Goal: Task Accomplishment & Management: Complete application form

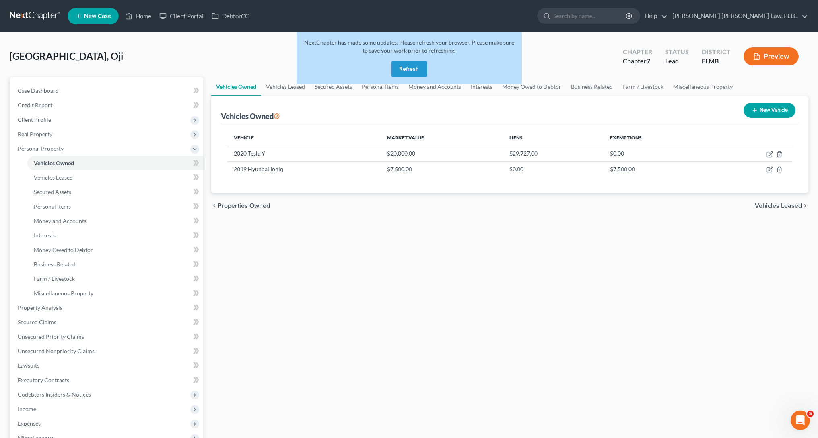
click at [16, 19] on link at bounding box center [35, 16] width 51 height 14
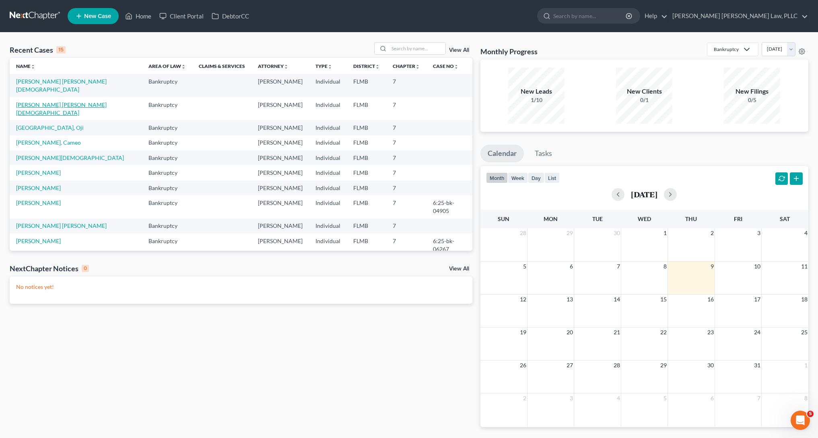
click at [37, 101] on link "Gonzalez Velez, Jesus" at bounding box center [61, 108] width 91 height 15
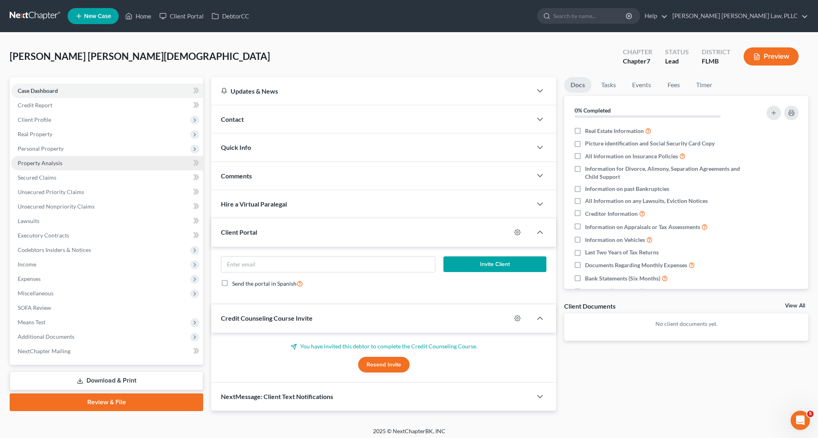
click at [103, 169] on link "Property Analysis" at bounding box center [107, 163] width 192 height 14
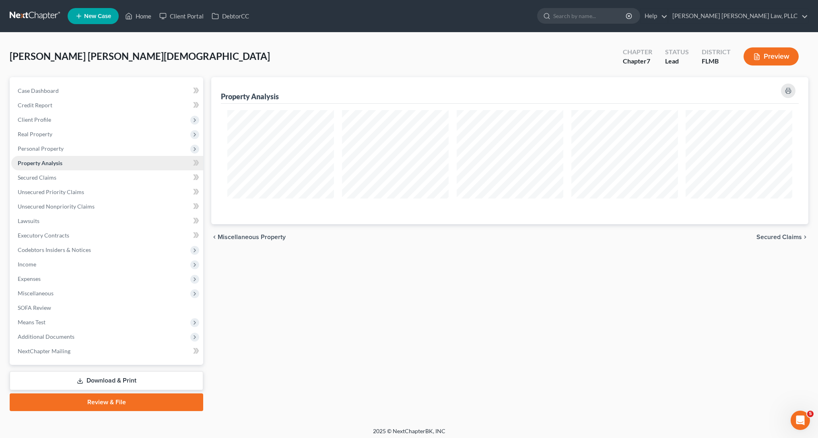
scroll to position [147, 597]
click at [63, 92] on link "Case Dashboard" at bounding box center [107, 91] width 192 height 14
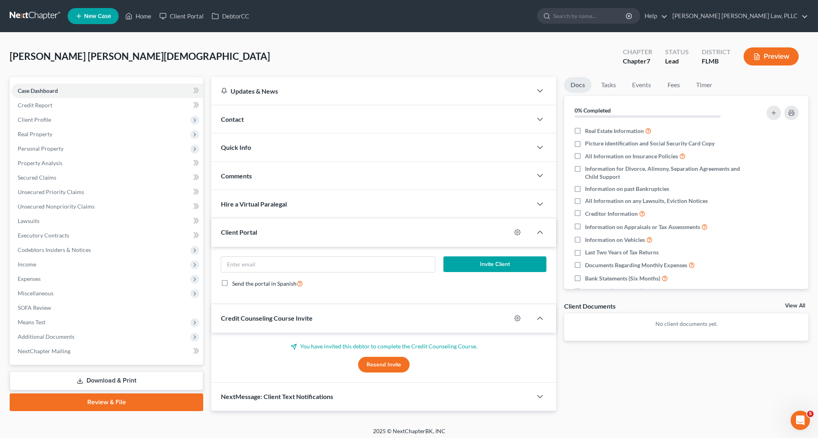
scroll to position [4, 0]
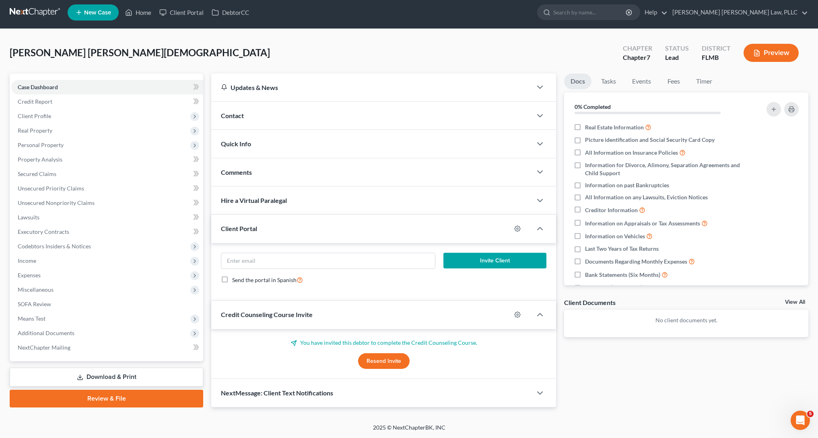
click at [255, 146] on div "Quick Info" at bounding box center [371, 144] width 321 height 28
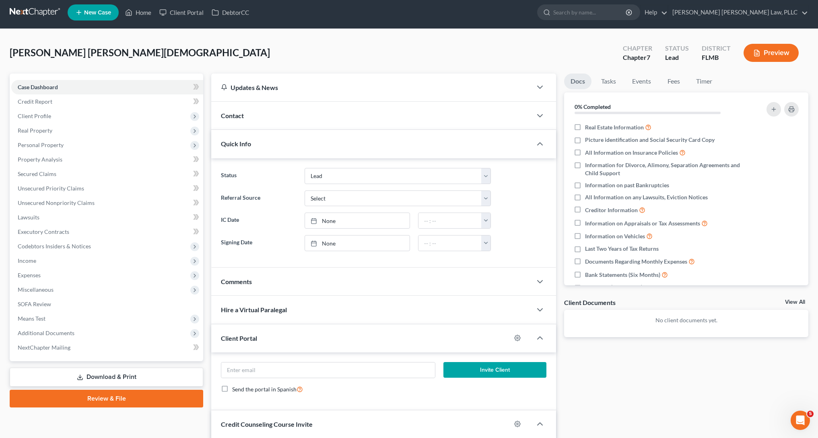
click at [255, 146] on div "Quick Info" at bounding box center [371, 144] width 321 height 28
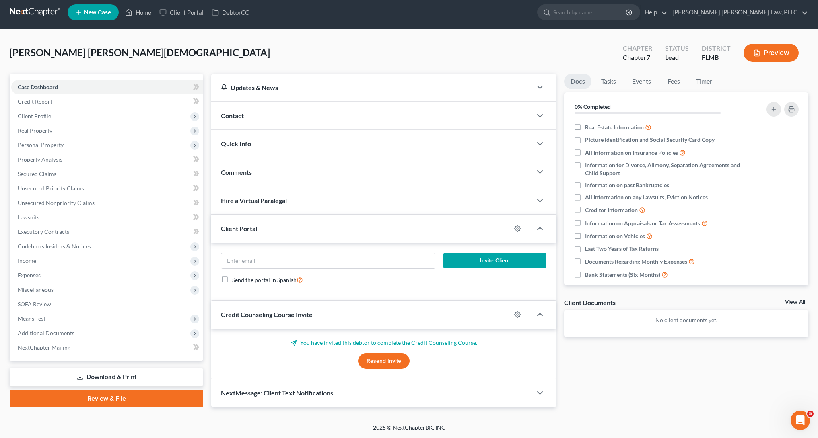
click at [273, 92] on div "Updates & News" at bounding box center [371, 88] width 321 height 28
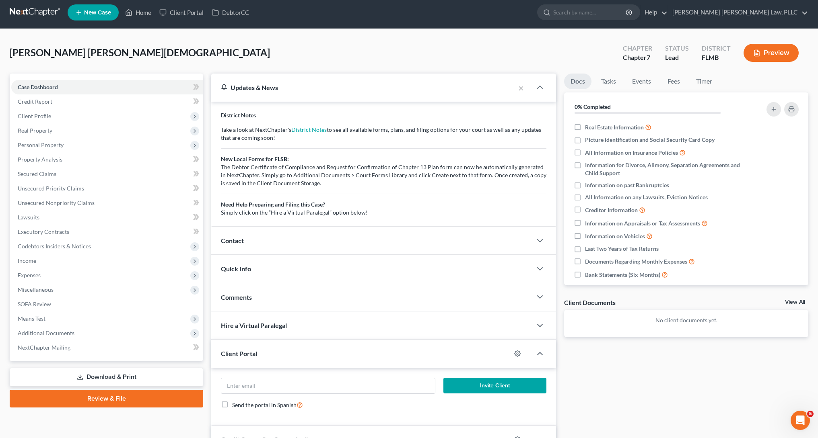
click at [273, 92] on div "Updates & News" at bounding box center [363, 88] width 304 height 28
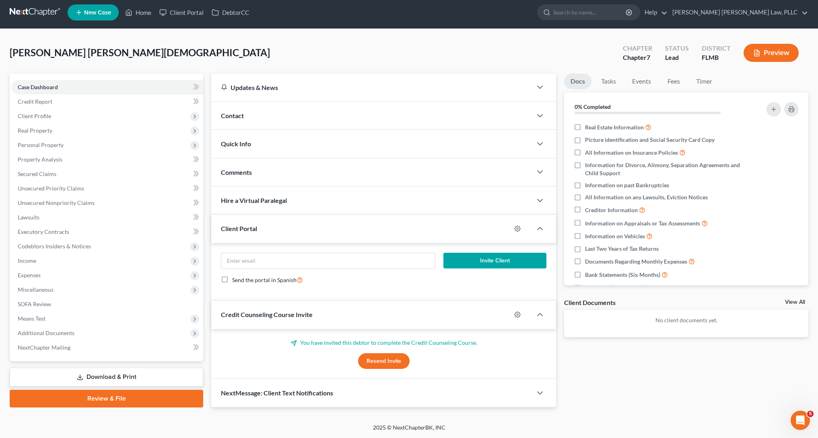
click at [304, 221] on div "Client Portal" at bounding box center [361, 229] width 300 height 28
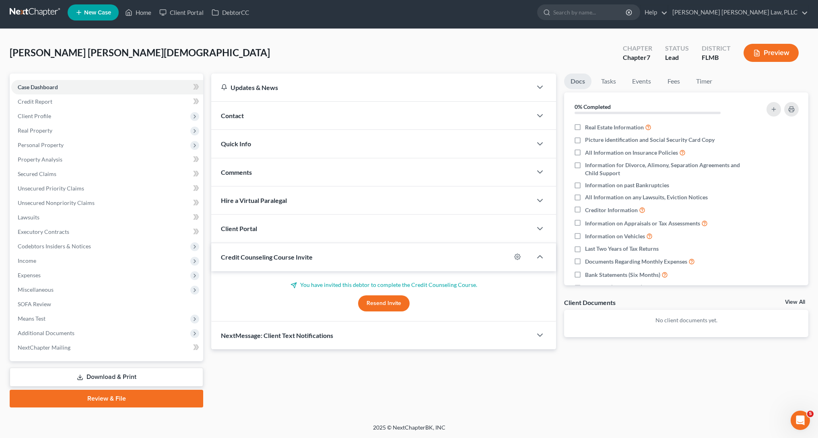
click at [304, 221] on div "Client Portal" at bounding box center [371, 229] width 321 height 28
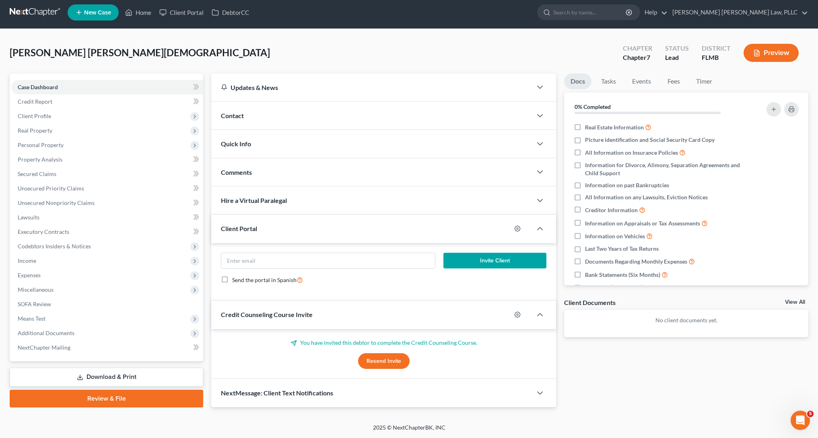
click at [317, 206] on div "Hire a Virtual Paralegal" at bounding box center [371, 201] width 321 height 28
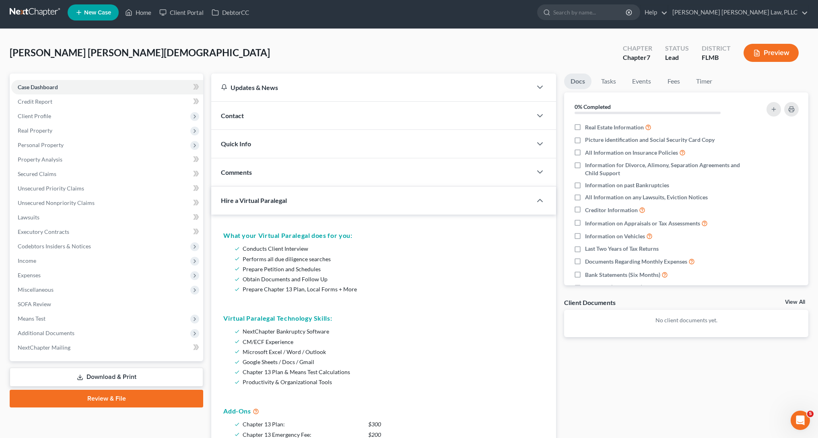
click at [312, 179] on div "Comments" at bounding box center [371, 172] width 321 height 28
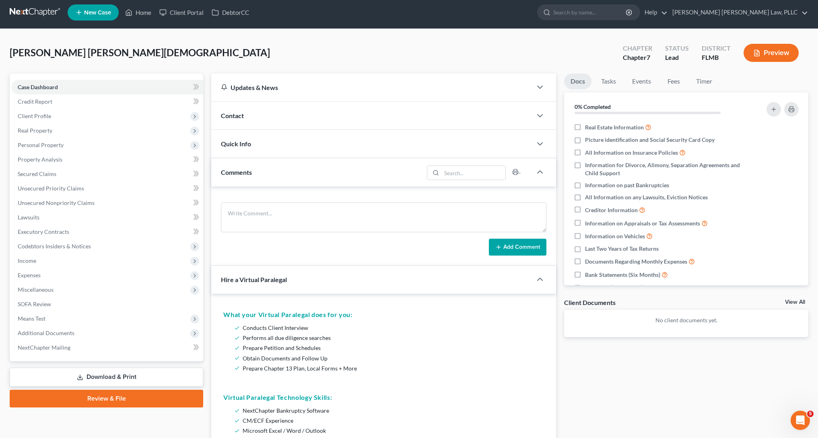
click at [401, 142] on div "Quick Info" at bounding box center [371, 144] width 321 height 28
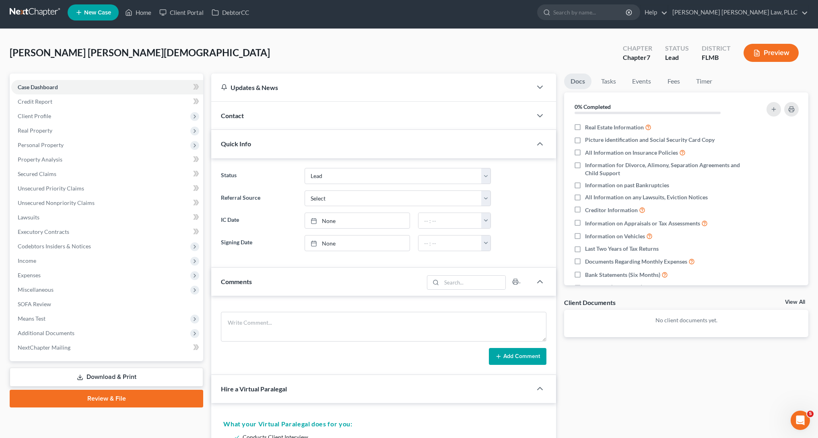
click at [400, 123] on div "Contact" at bounding box center [371, 116] width 321 height 28
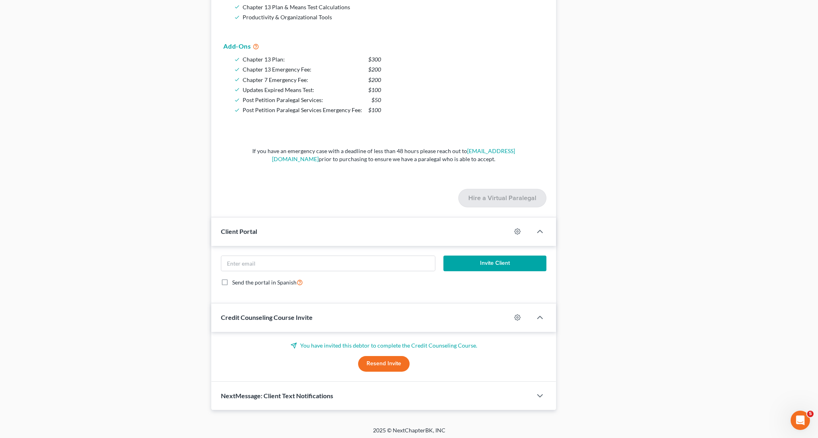
scroll to position [0, 0]
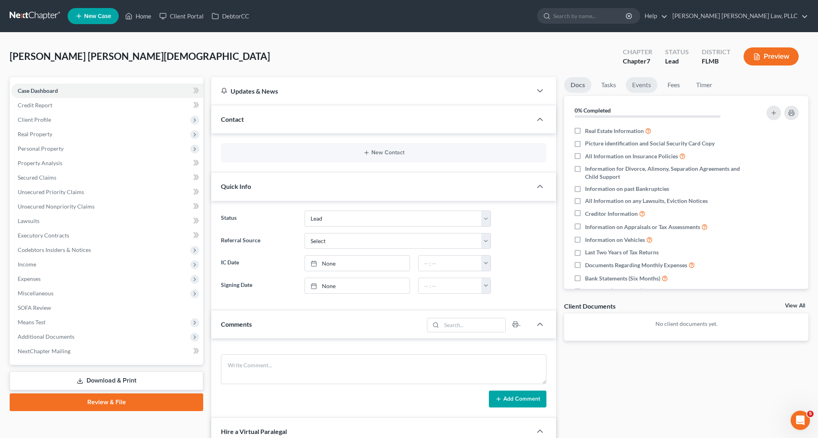
click at [655, 87] on link "Events" at bounding box center [641, 85] width 32 height 16
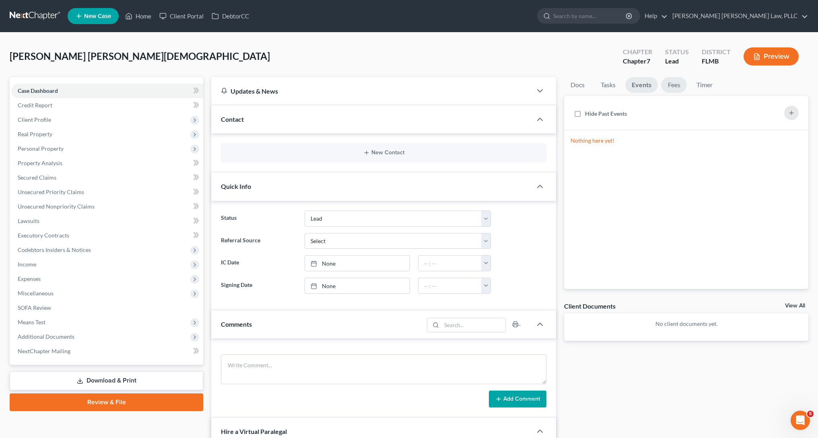
click at [677, 84] on link "Fees" at bounding box center [674, 85] width 26 height 16
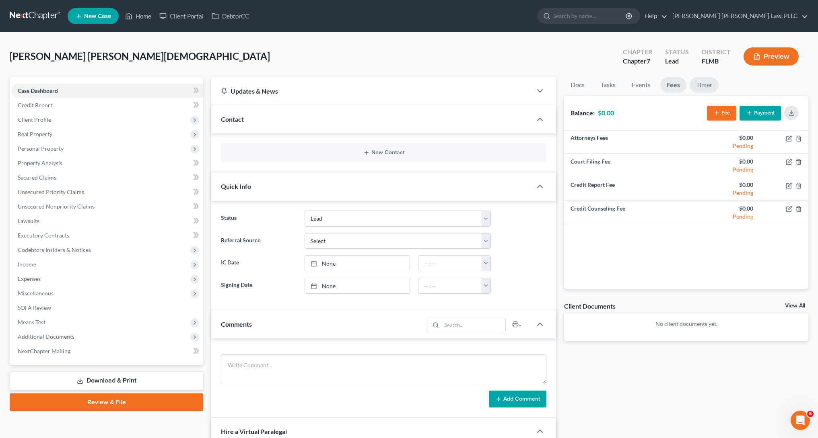
click at [706, 88] on link "Timer" at bounding box center [703, 85] width 29 height 16
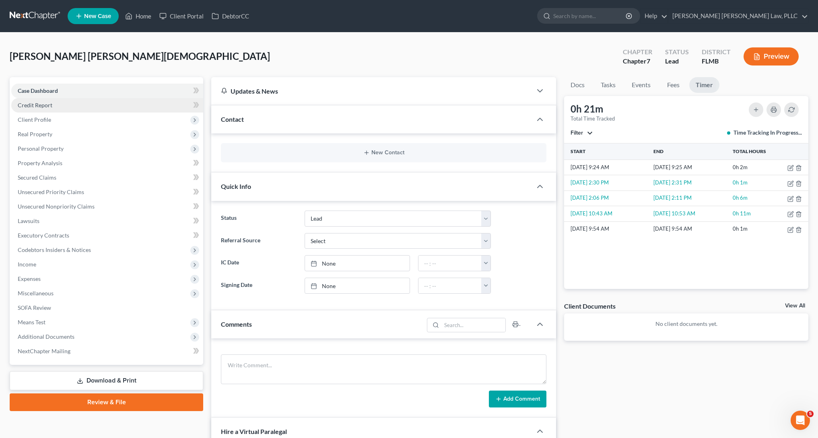
click at [29, 102] on span "Credit Report" at bounding box center [35, 105] width 35 height 7
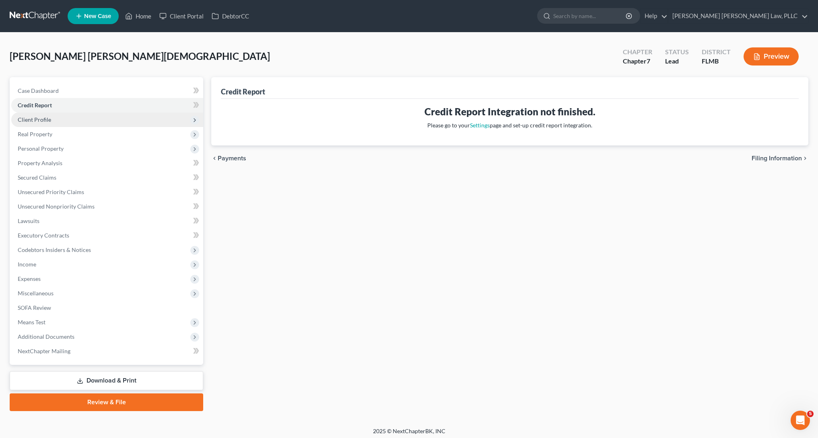
click at [32, 123] on span "Client Profile" at bounding box center [34, 119] width 33 height 7
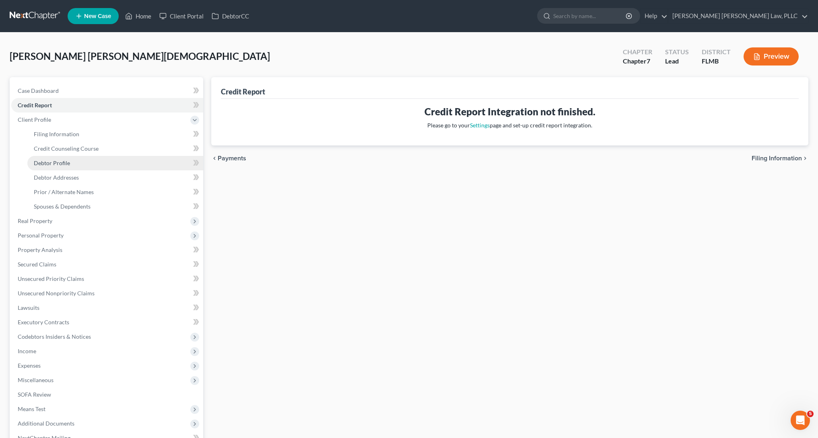
click at [108, 159] on link "Debtor Profile" at bounding box center [115, 163] width 176 height 14
select select "0"
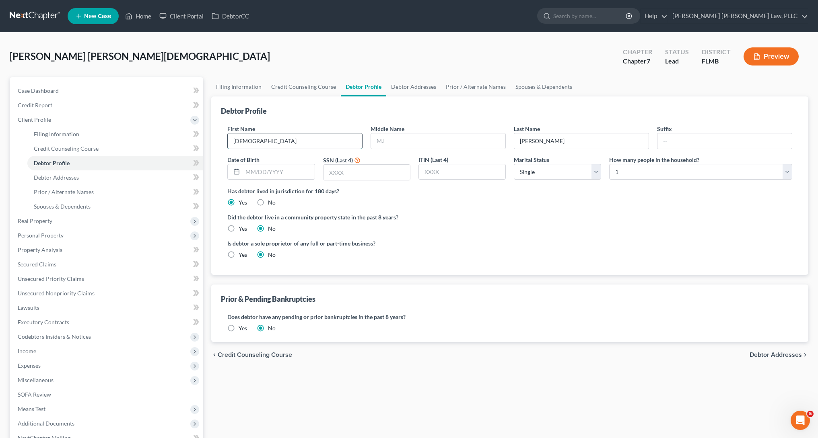
click at [279, 139] on input "Jesus" at bounding box center [295, 141] width 134 height 15
type input "(need to delete) Jesus"
click at [390, 416] on div "Filing Information Credit Counseling Course Debtor Profile Debtor Addresses Pri…" at bounding box center [509, 287] width 605 height 421
click at [119, 240] on span "Personal Property" at bounding box center [107, 235] width 192 height 14
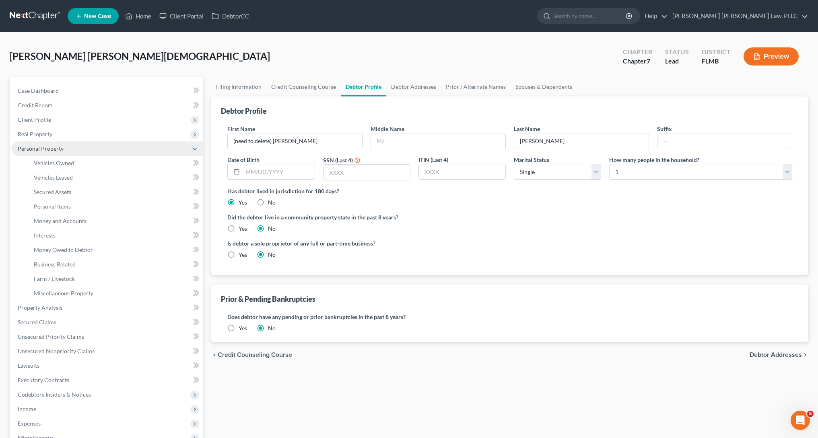
click at [119, 240] on link "Interests" at bounding box center [115, 235] width 176 height 14
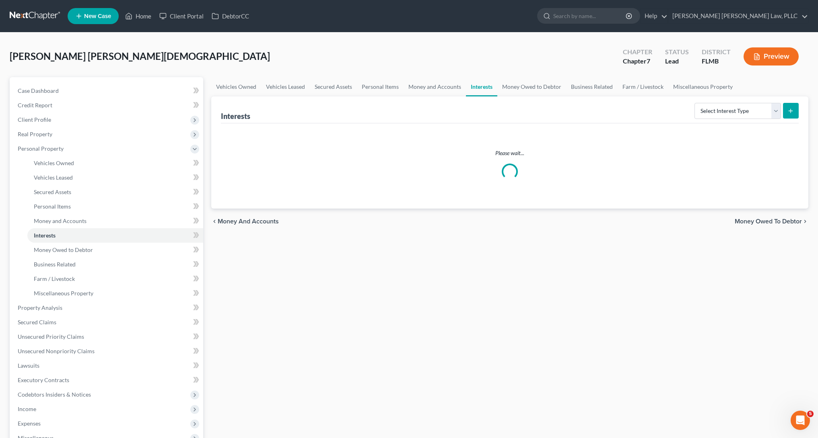
click at [28, 12] on link at bounding box center [35, 16] width 51 height 14
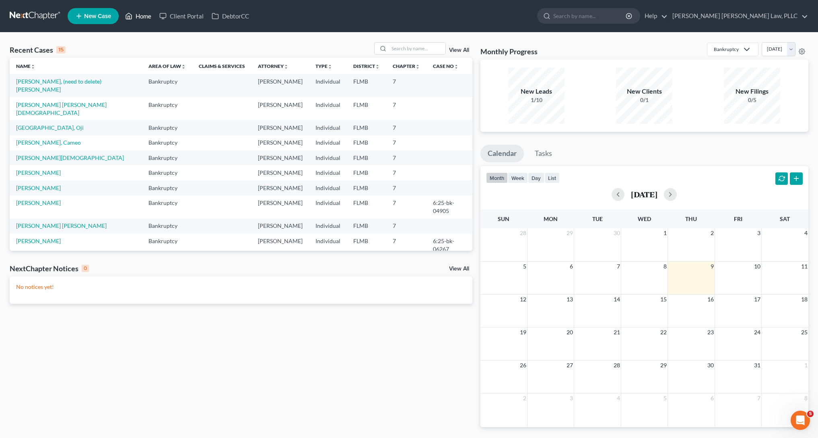
click at [154, 21] on link "Home" at bounding box center [138, 16] width 34 height 14
click at [29, 124] on link "[GEOGRAPHIC_DATA], Oji" at bounding box center [50, 127] width 68 height 7
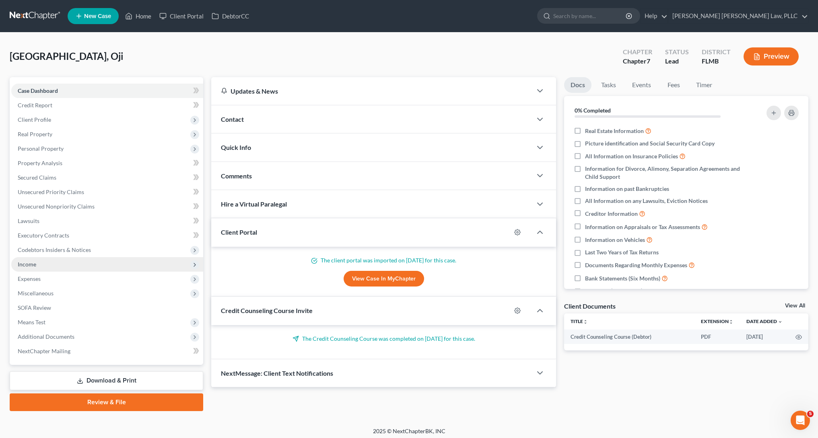
click at [41, 265] on span "Income" at bounding box center [107, 264] width 192 height 14
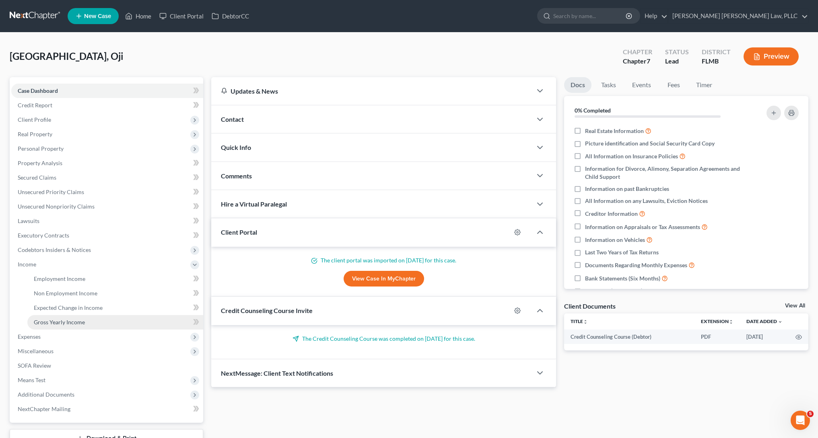
click at [78, 327] on link "Gross Yearly Income" at bounding box center [115, 322] width 176 height 14
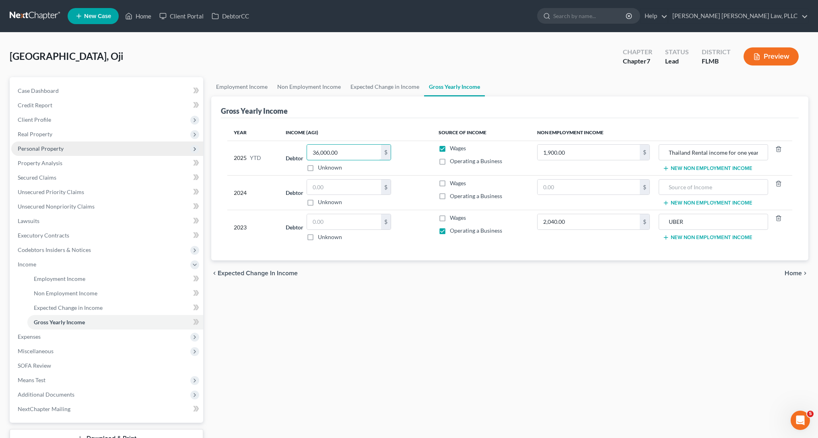
drag, startPoint x: 321, startPoint y: 152, endPoint x: 196, endPoint y: 150, distance: 124.7
click at [197, 150] on div "Petition Navigation Case Dashboard Payments Invoices Payments Payments Credit R…" at bounding box center [409, 273] width 806 height 392
paste input "24,044.93"
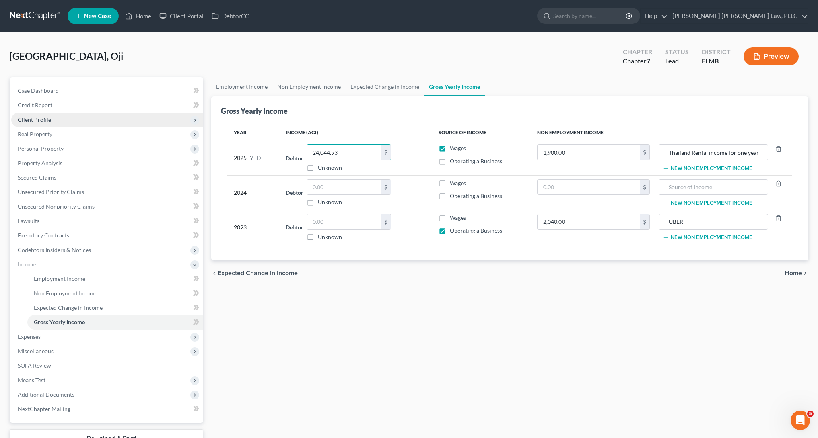
type input "24,044.93"
click at [119, 115] on span "Client Profile" at bounding box center [107, 120] width 192 height 14
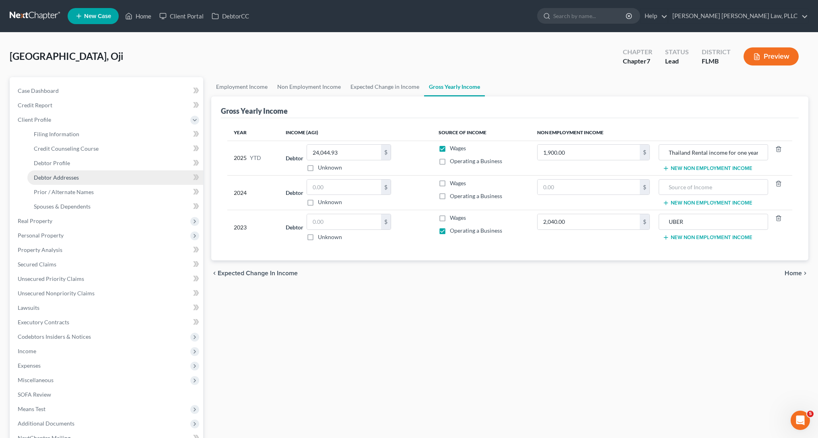
click at [132, 173] on link "Debtor Addresses" at bounding box center [115, 178] width 176 height 14
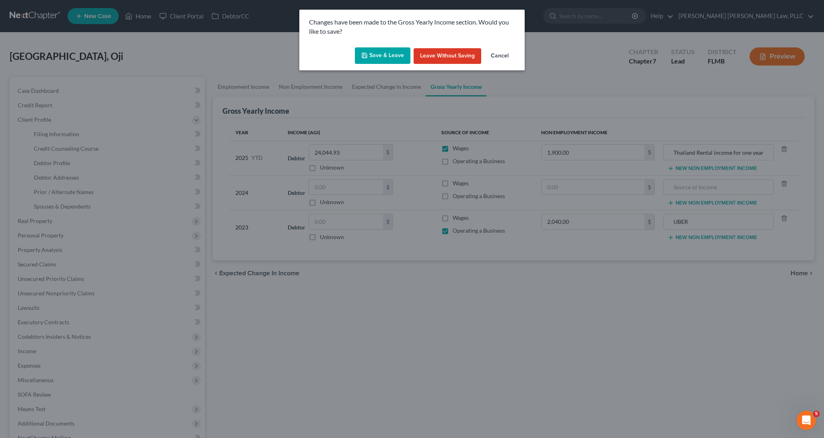
click at [386, 48] on button "Save & Leave" at bounding box center [383, 55] width 56 height 17
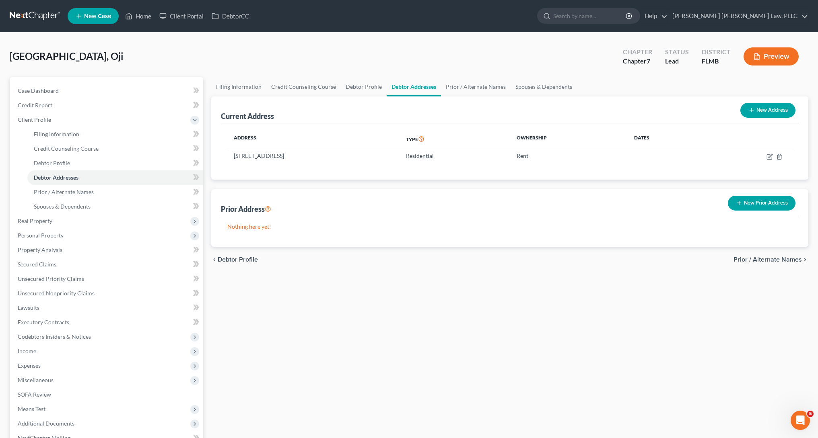
click at [14, 16] on link at bounding box center [35, 16] width 51 height 14
